Goal: Information Seeking & Learning: Learn about a topic

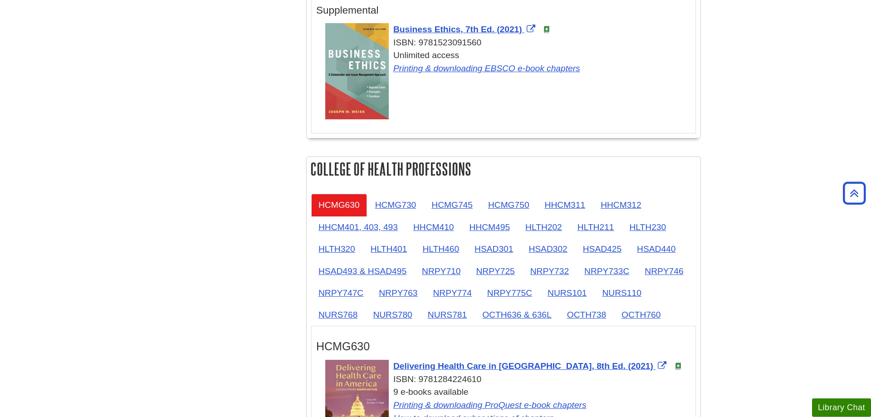
scroll to position [694, 0]
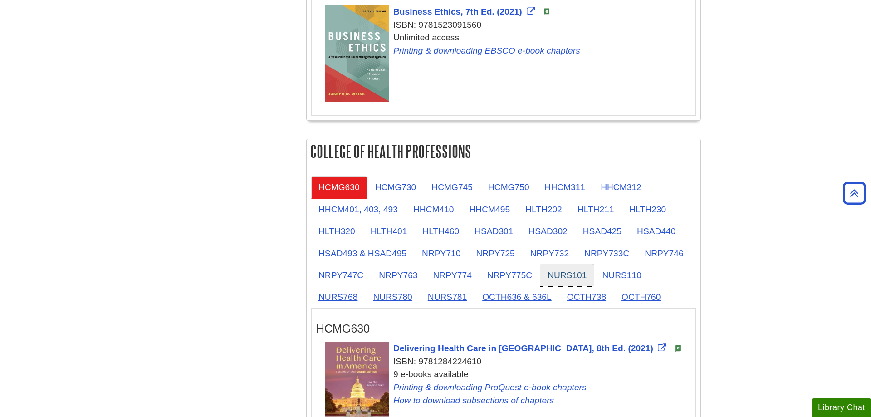
click at [566, 278] on link "NURS101" at bounding box center [567, 275] width 54 height 22
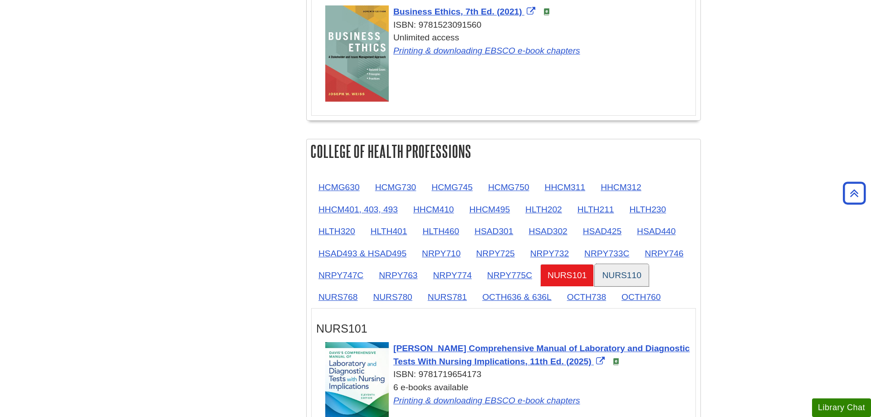
click at [622, 272] on link "NURS110" at bounding box center [622, 275] width 54 height 22
click at [350, 292] on link "NURS768" at bounding box center [338, 297] width 54 height 22
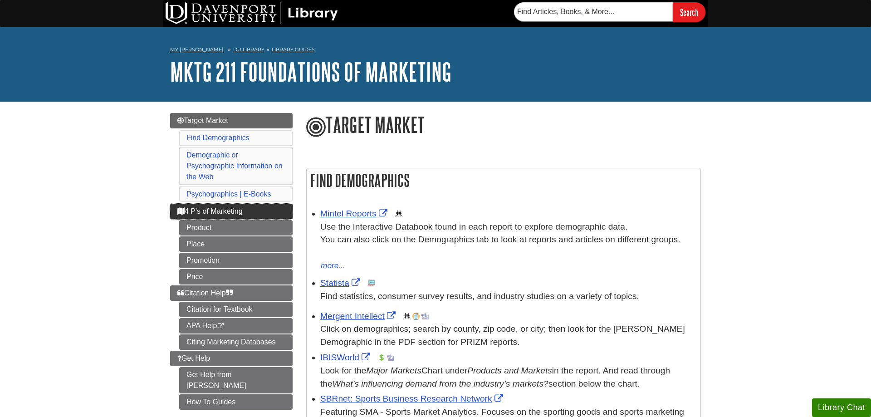
click at [177, 209] on icon "Guide Page Menu" at bounding box center [180, 210] width 7 height 7
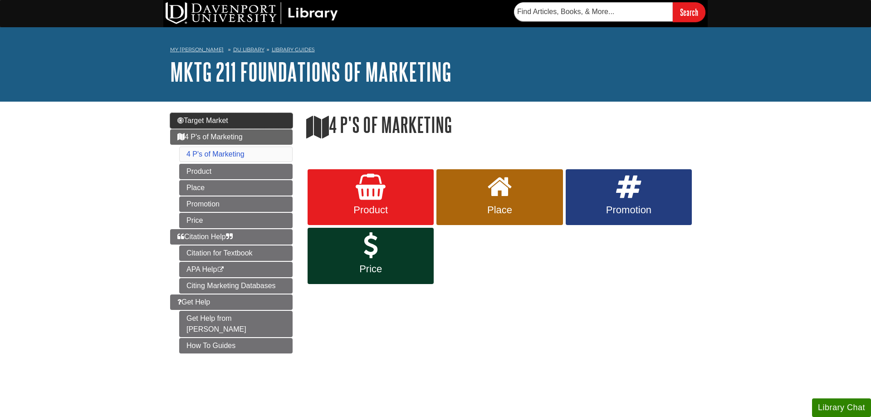
click at [207, 121] on span "Target Market" at bounding box center [202, 121] width 51 height 8
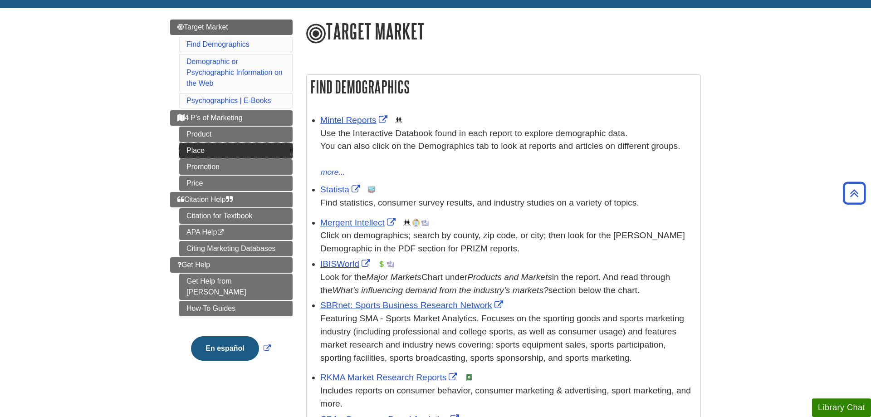
scroll to position [93, 0]
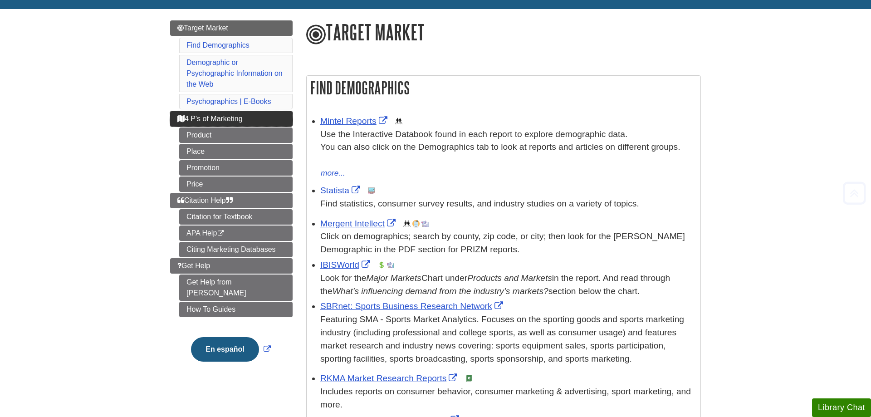
click at [210, 123] on link "4 P's of Marketing" at bounding box center [231, 118] width 122 height 15
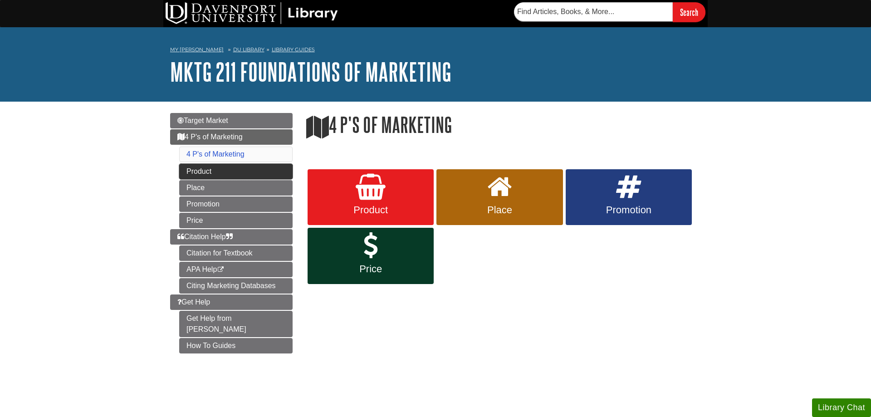
click at [190, 173] on link "Product" at bounding box center [235, 171] width 113 height 15
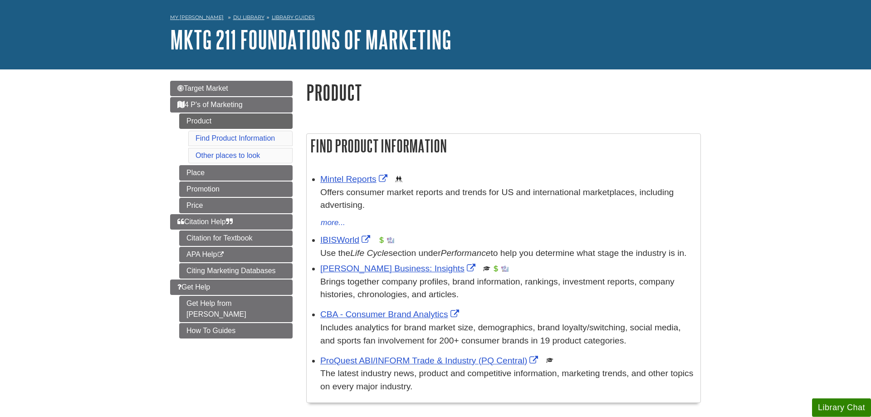
scroll to position [93, 0]
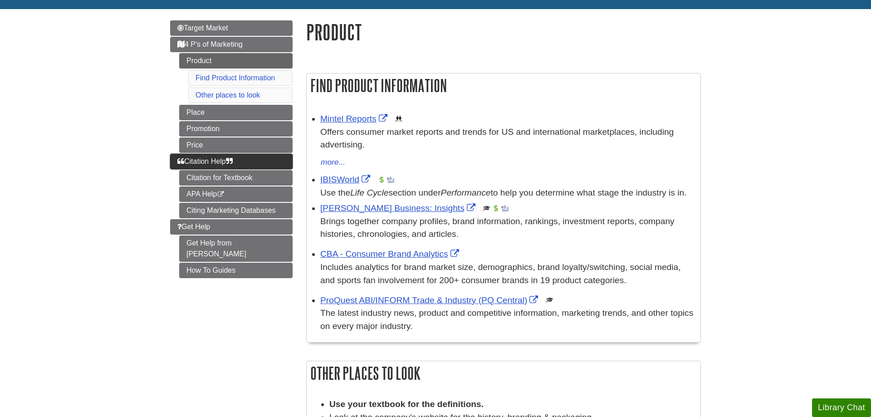
click at [200, 159] on span "Citation Help" at bounding box center [204, 161] width 55 height 8
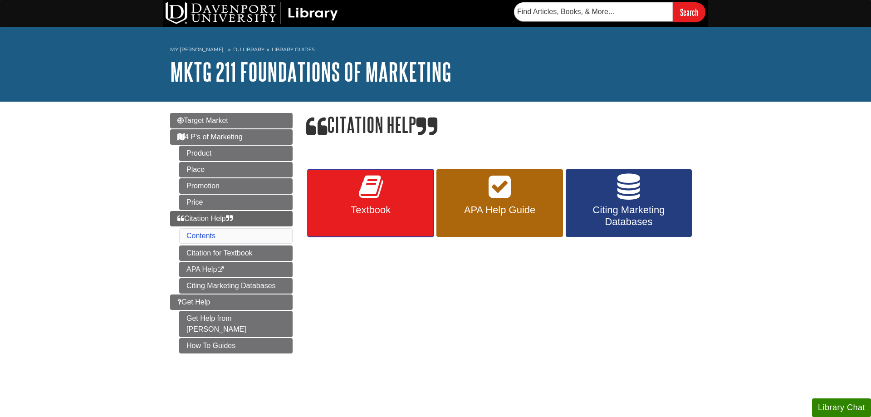
click at [375, 211] on span "Textbook" at bounding box center [370, 210] width 113 height 12
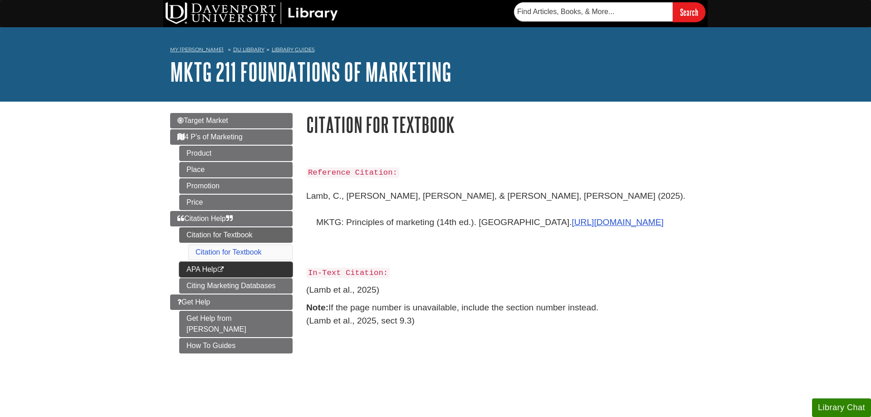
click at [271, 268] on link "APA Help This link opens in a new window" at bounding box center [235, 269] width 113 height 15
click at [183, 288] on link "Citing Marketing Databases" at bounding box center [235, 285] width 113 height 15
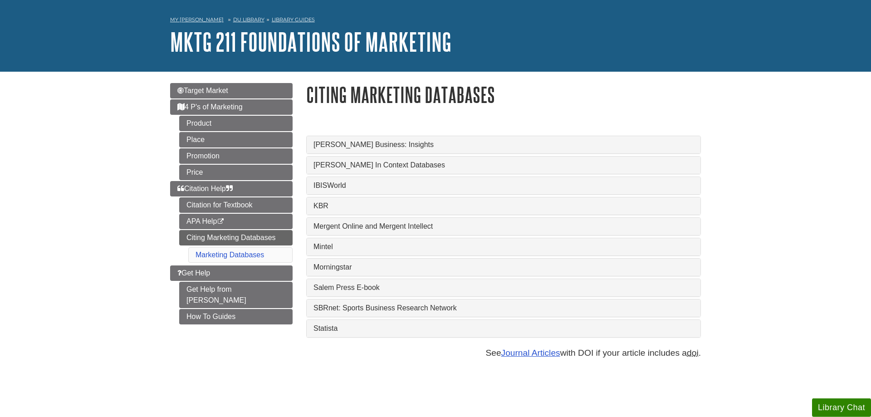
scroll to position [46, 0]
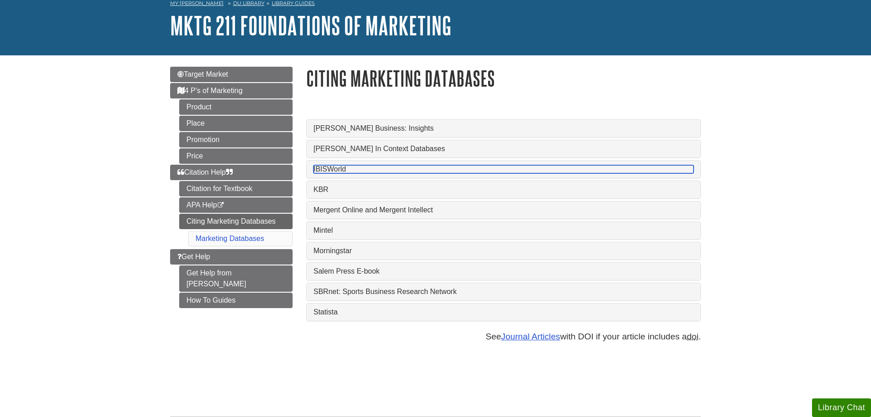
click at [381, 170] on link "IBISWorld" at bounding box center [503, 169] width 380 height 8
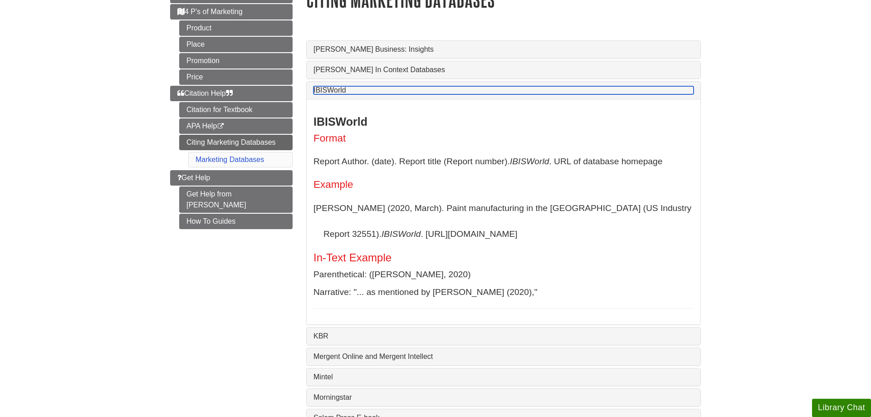
scroll to position [139, 0]
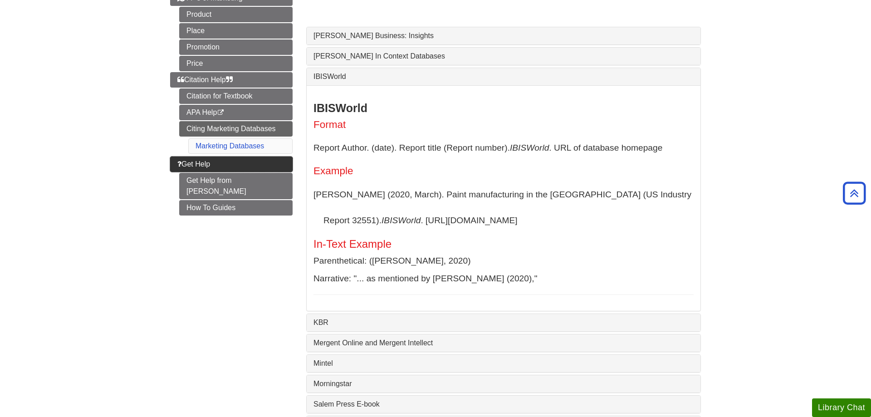
click at [186, 167] on span "Get Help" at bounding box center [193, 164] width 33 height 8
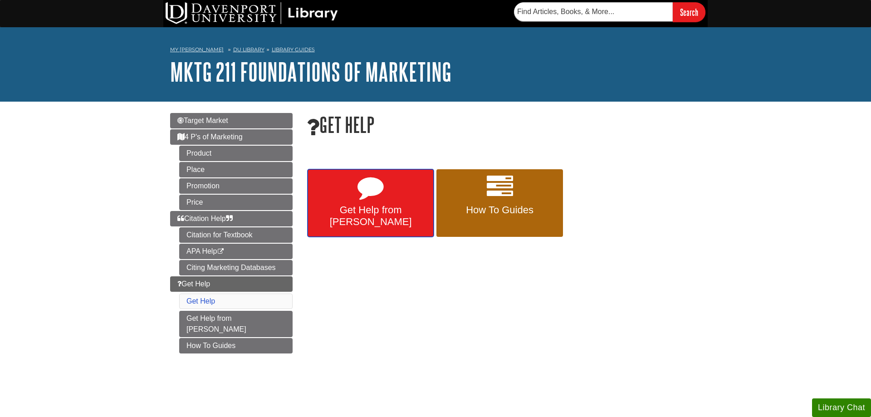
click at [401, 215] on span "Get Help from [PERSON_NAME]" at bounding box center [370, 216] width 113 height 24
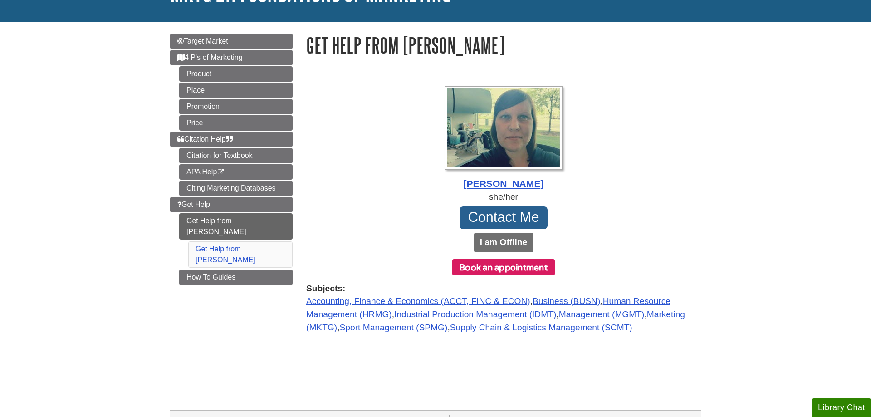
scroll to position [93, 0]
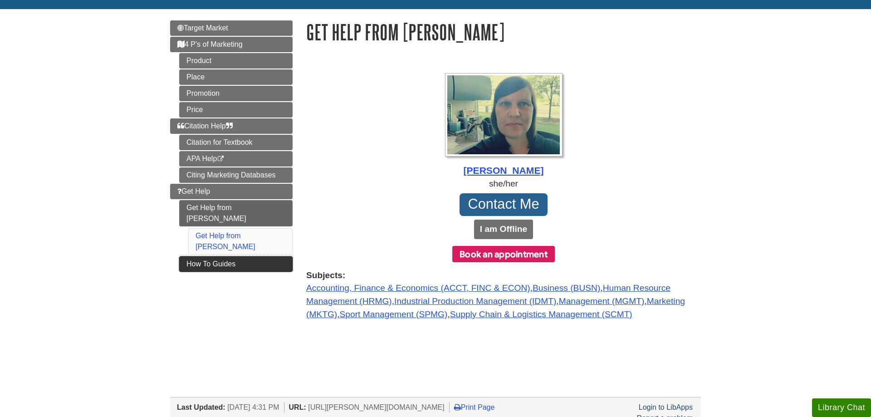
click at [243, 256] on link "How To Guides" at bounding box center [235, 263] width 113 height 15
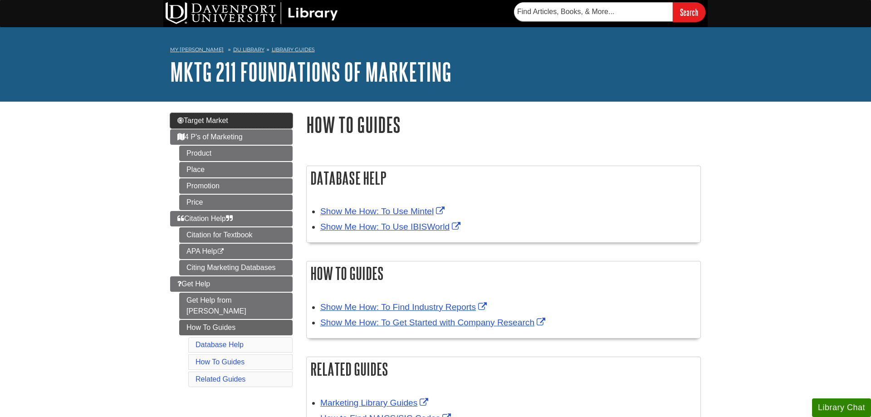
click at [235, 120] on link "Target Market" at bounding box center [231, 120] width 122 height 15
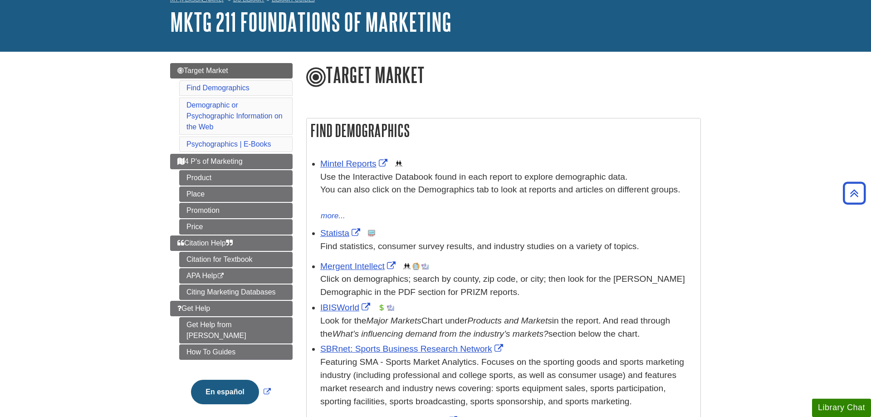
scroll to position [46, 0]
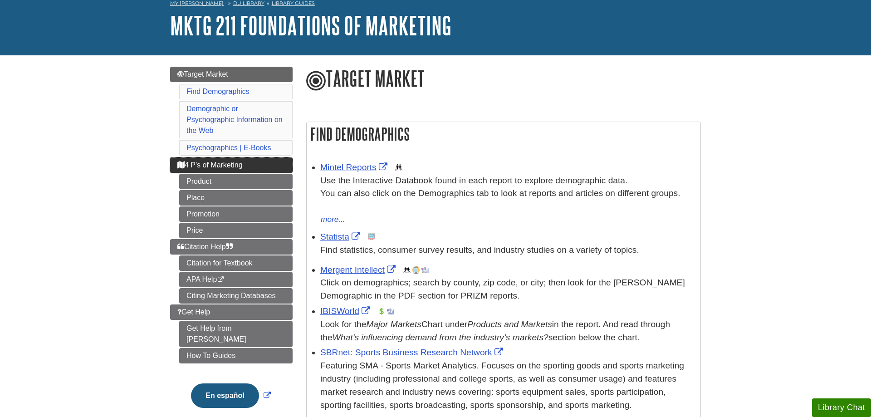
click at [274, 167] on link "4 P's of Marketing" at bounding box center [231, 164] width 122 height 15
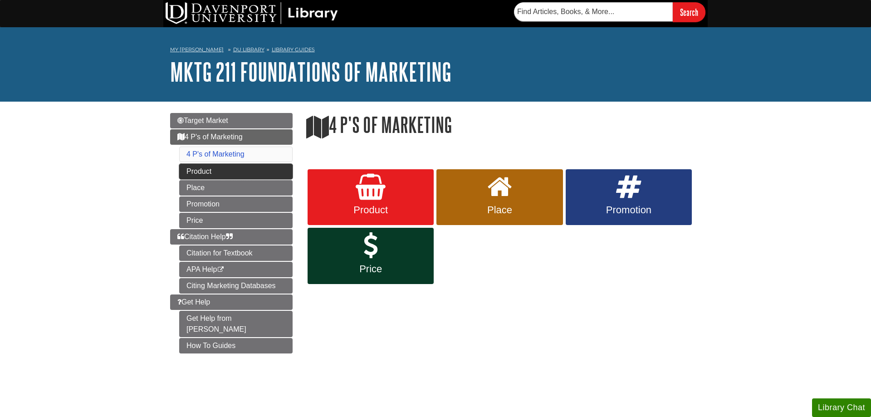
click at [272, 170] on link "Product" at bounding box center [235, 171] width 113 height 15
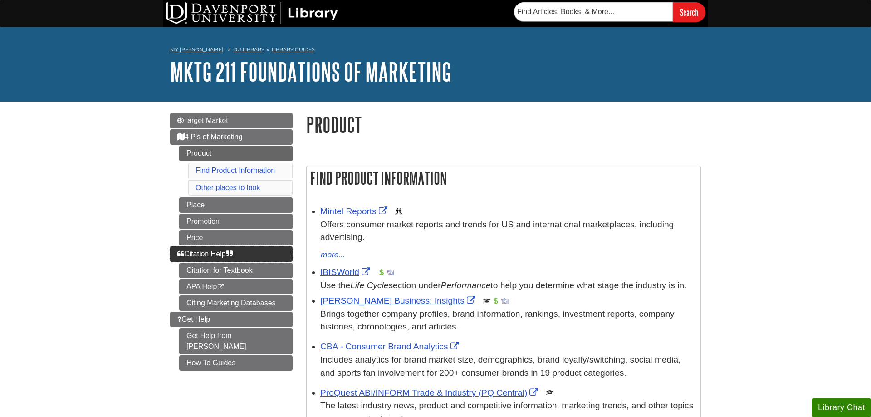
click at [183, 256] on icon "Guide Page Menu" at bounding box center [180, 253] width 7 height 7
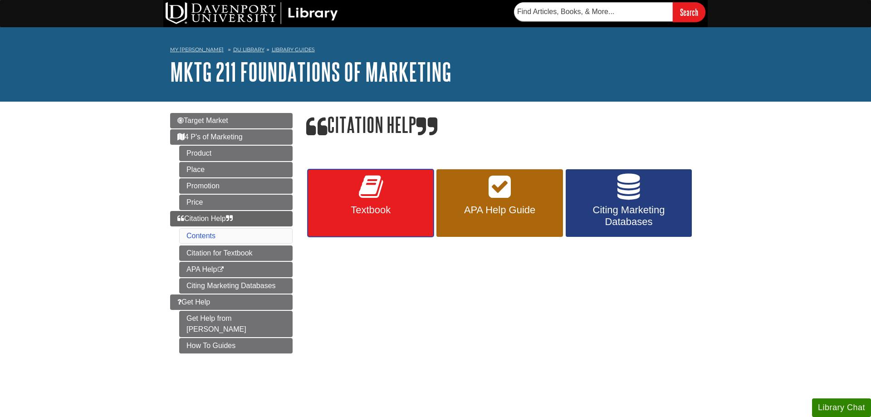
click at [350, 202] on link "Textbook" at bounding box center [371, 203] width 126 height 68
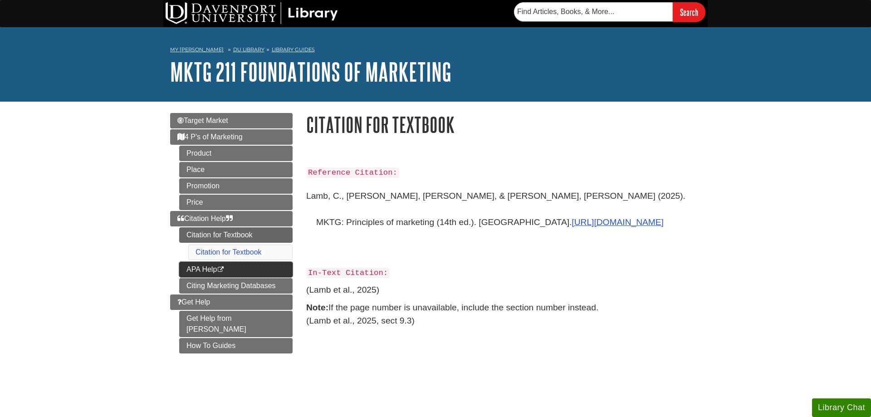
click at [190, 270] on link "APA Help This link opens in a new window" at bounding box center [235, 269] width 113 height 15
click at [269, 285] on link "Citing Marketing Databases" at bounding box center [235, 285] width 113 height 15
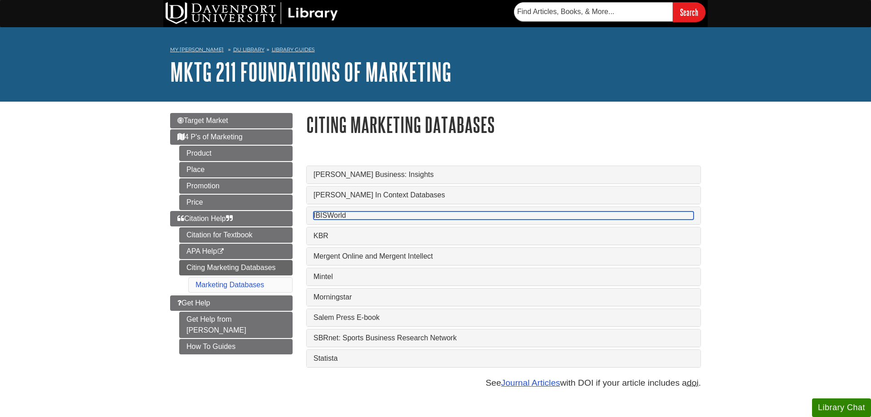
click at [358, 215] on link "IBISWorld" at bounding box center [503, 215] width 380 height 8
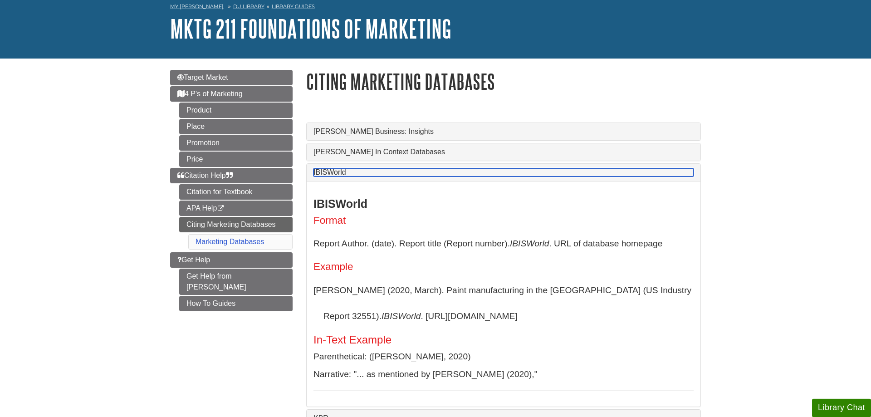
scroll to position [93, 0]
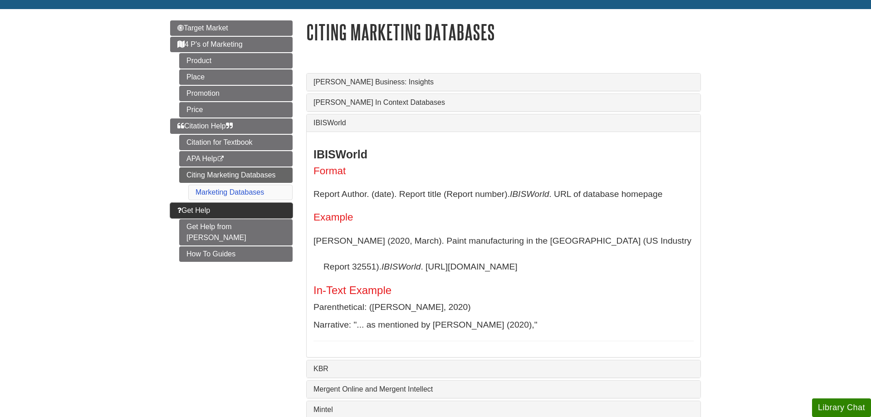
click at [180, 214] on icon "Guide Page Menu" at bounding box center [179, 209] width 4 height 7
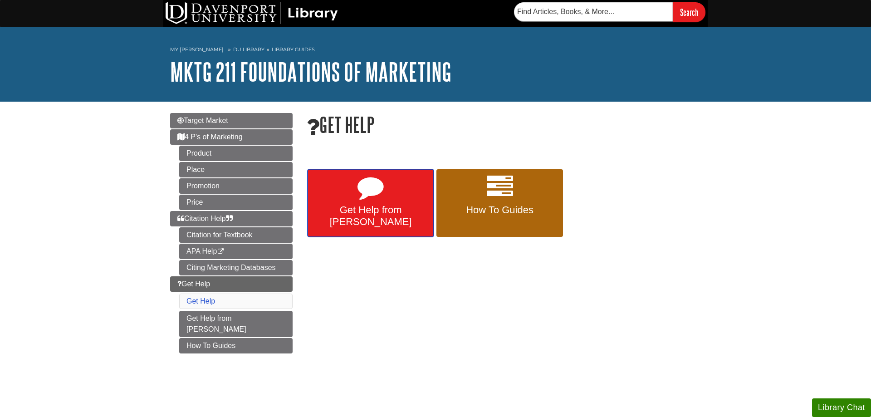
click at [386, 191] on link "Get Help from [PERSON_NAME]" at bounding box center [371, 203] width 126 height 68
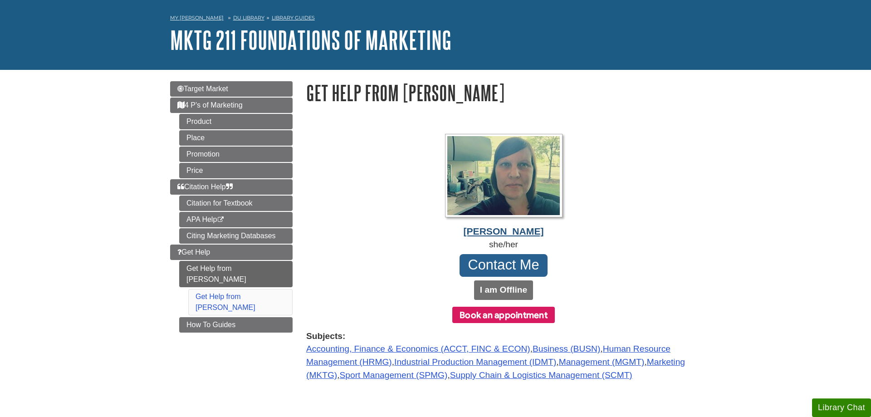
scroll to position [46, 0]
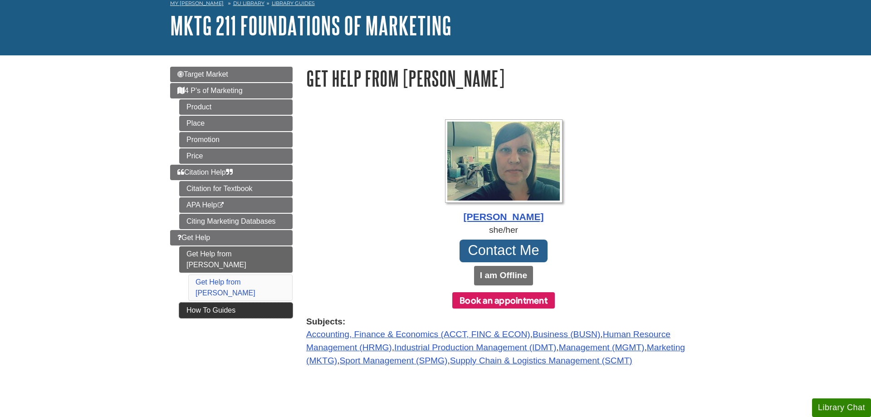
click at [229, 303] on link "How To Guides" at bounding box center [235, 310] width 113 height 15
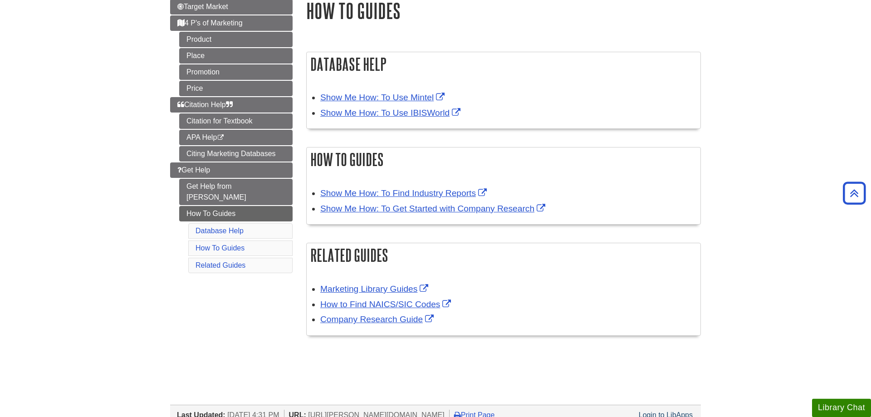
scroll to position [93, 0]
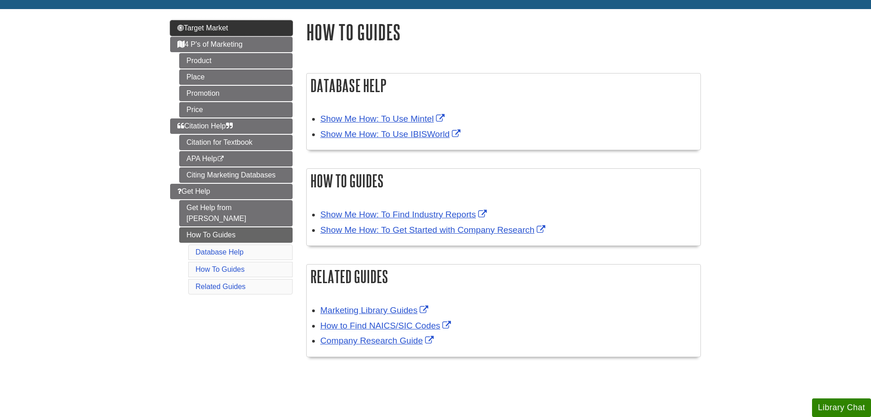
click at [204, 30] on span "Target Market" at bounding box center [202, 28] width 51 height 8
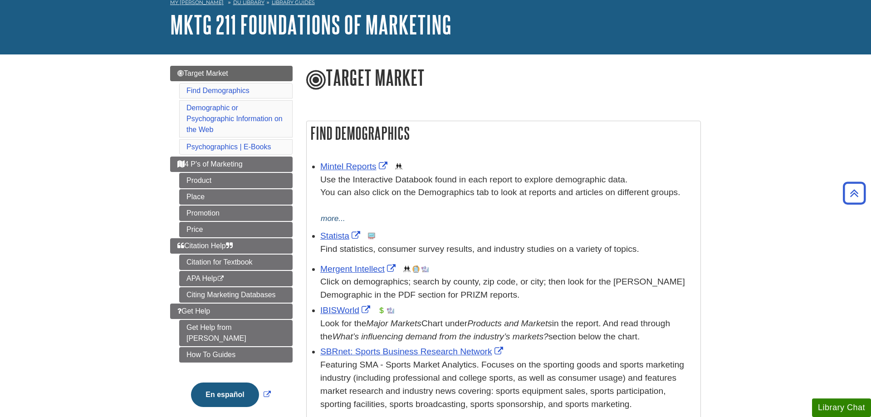
scroll to position [46, 0]
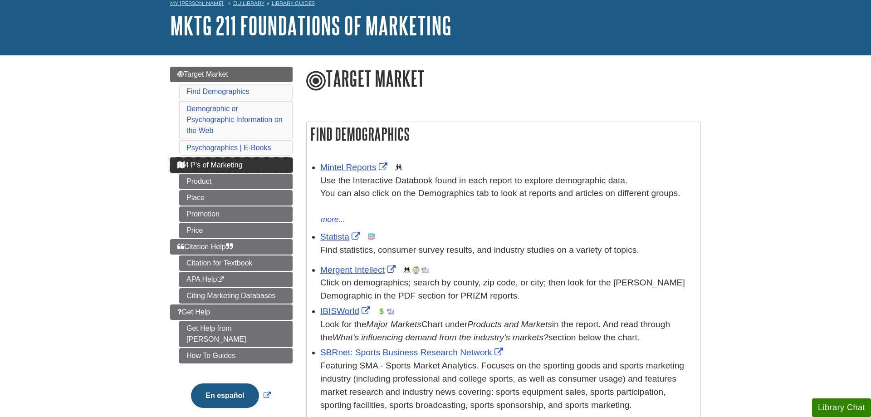
click at [282, 167] on link "4 P's of Marketing" at bounding box center [231, 164] width 122 height 15
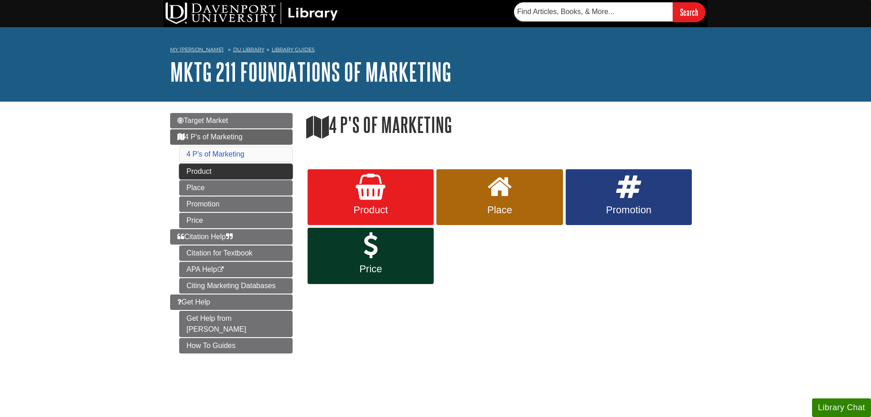
click at [278, 167] on link "Product" at bounding box center [235, 171] width 113 height 15
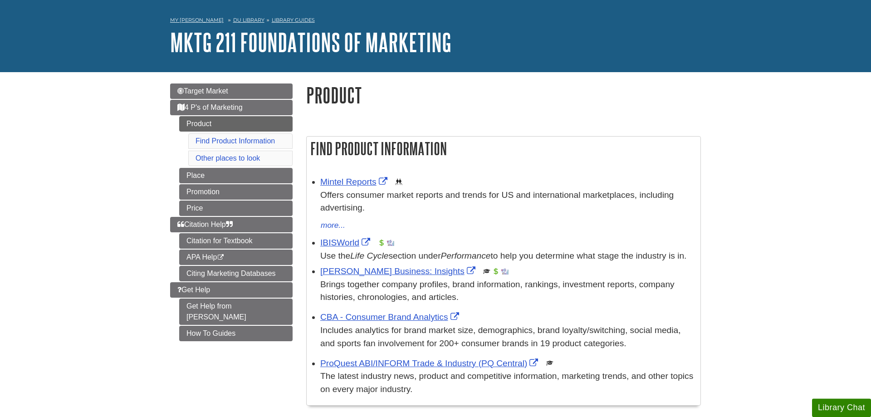
scroll to position [46, 0]
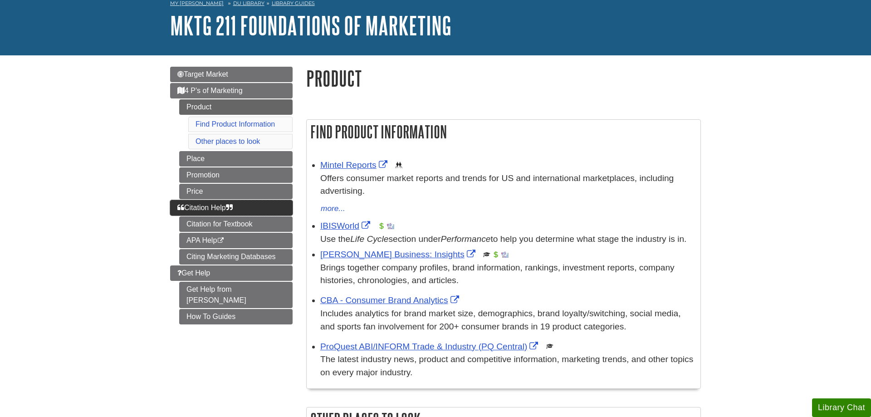
click at [206, 212] on link "Citation Help" at bounding box center [231, 207] width 122 height 15
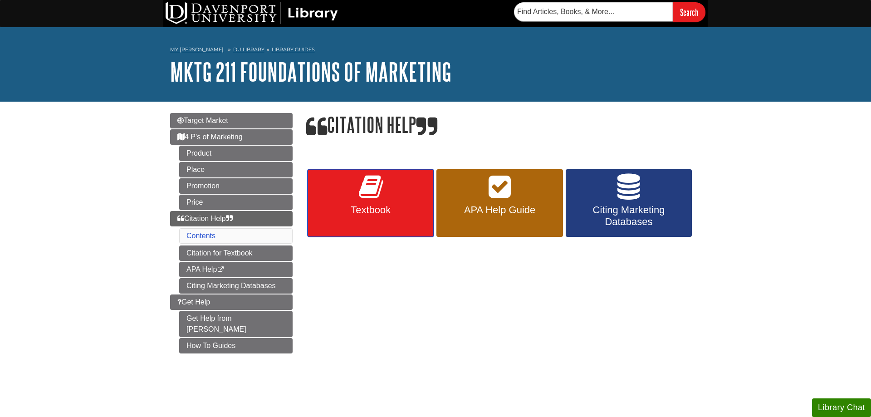
click at [367, 199] on icon at bounding box center [371, 187] width 24 height 26
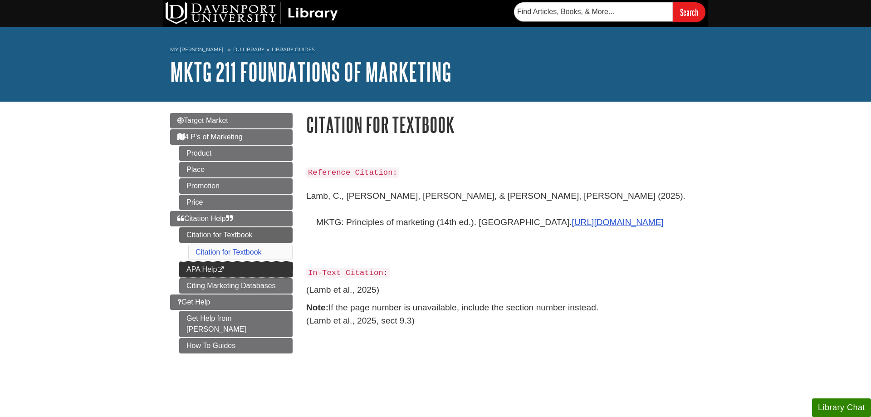
click at [188, 271] on link "APA Help This link opens in a new window" at bounding box center [235, 269] width 113 height 15
click at [201, 287] on link "Citing Marketing Databases" at bounding box center [235, 285] width 113 height 15
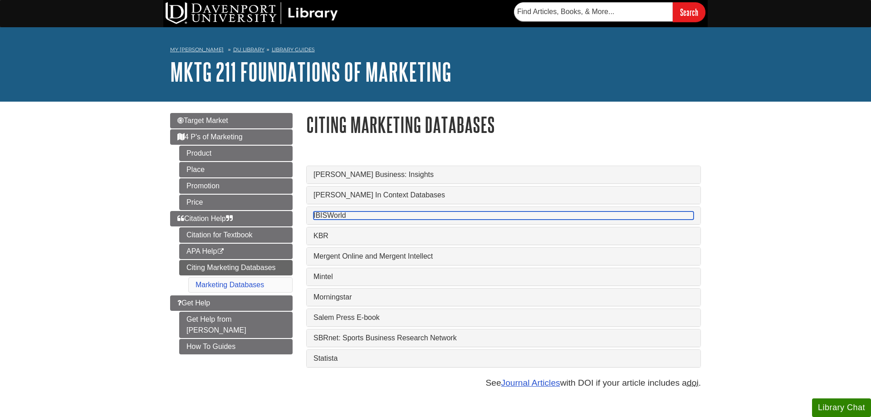
click at [338, 218] on link "IBISWorld" at bounding box center [503, 215] width 380 height 8
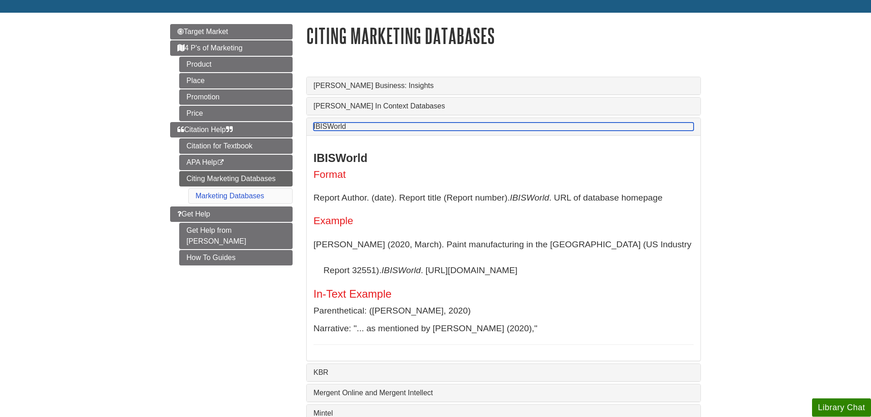
scroll to position [93, 0]
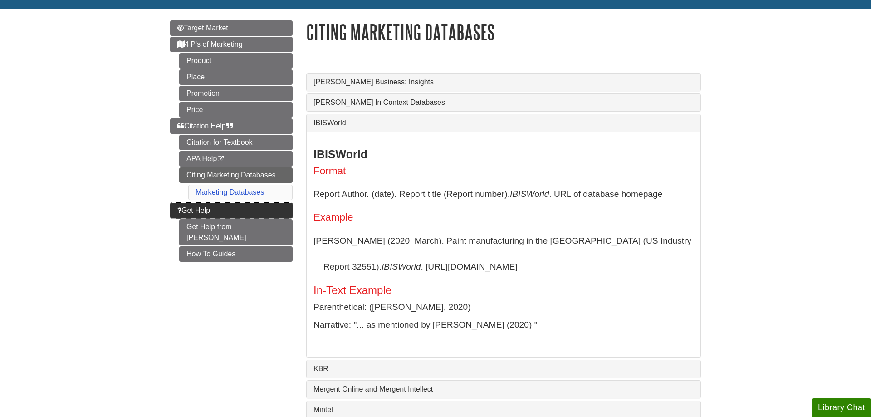
click at [176, 211] on link "Get Help" at bounding box center [231, 210] width 122 height 15
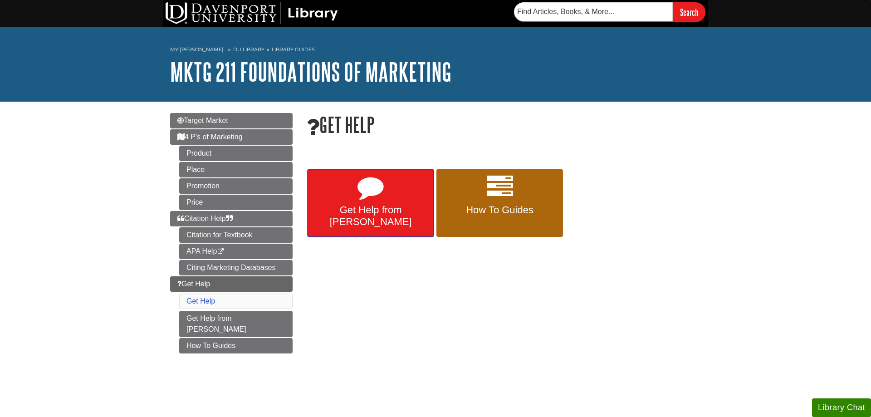
click at [391, 202] on link "Get Help from [PERSON_NAME]" at bounding box center [371, 203] width 126 height 68
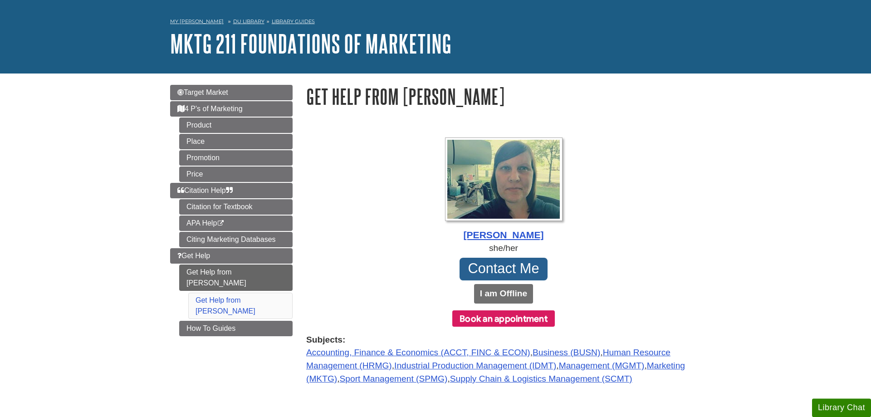
scroll to position [46, 0]
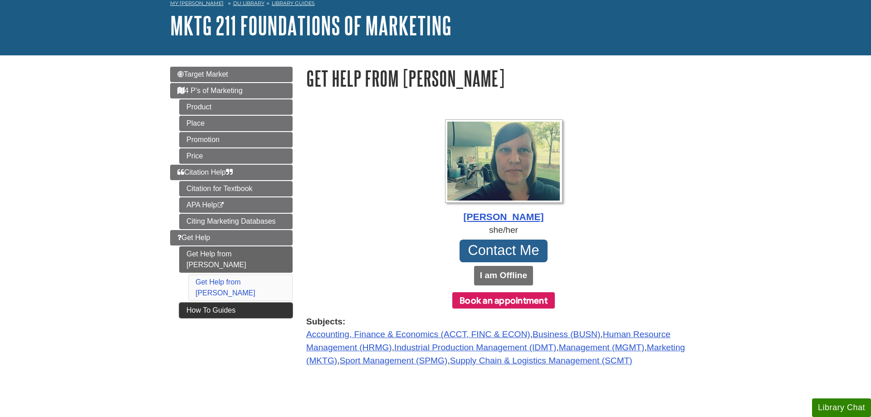
click at [267, 303] on link "How To Guides" at bounding box center [235, 310] width 113 height 15
